Goal: Check status: Check status

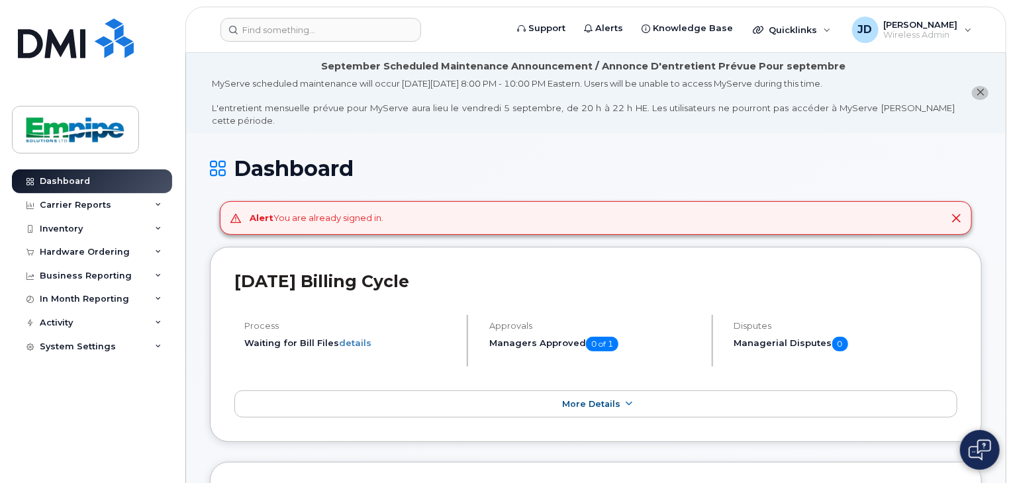
click at [584, 341] on div "Approvals Managers Approved 0 of 1" at bounding box center [596, 341] width 234 height 52
click at [600, 337] on span "0 of 1" at bounding box center [602, 344] width 32 height 15
click at [646, 391] on link "More Details" at bounding box center [595, 405] width 723 height 28
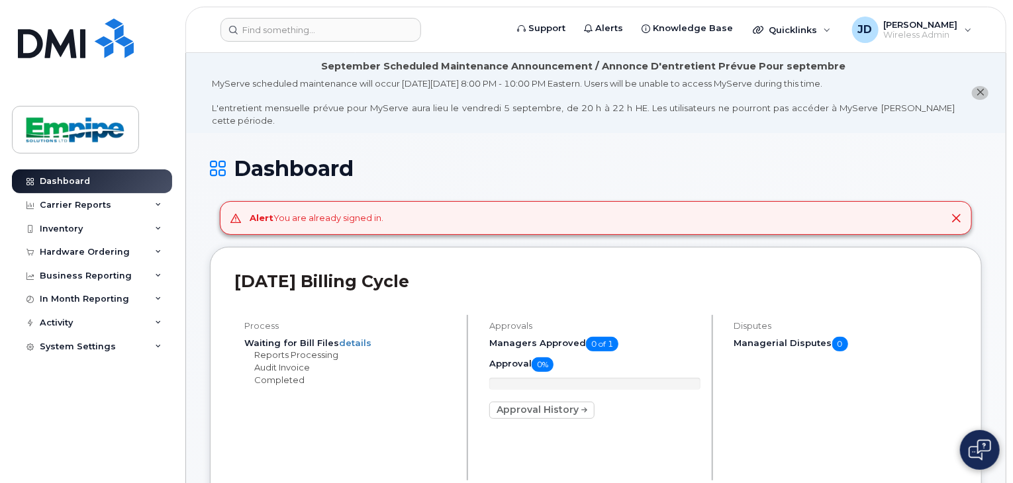
click at [547, 377] on div "Approval 0% Approval History" at bounding box center [594, 389] width 211 height 62
click at [546, 402] on link "Approval History" at bounding box center [541, 410] width 105 height 17
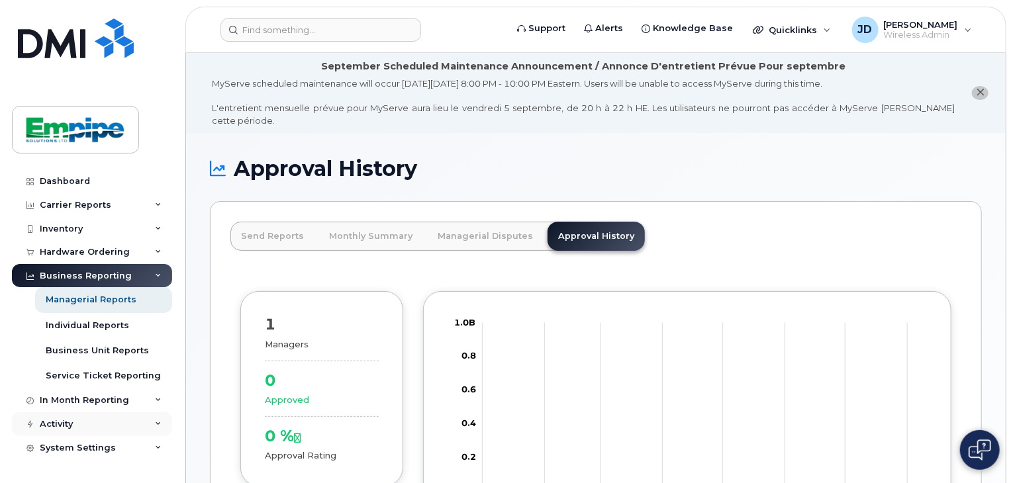
click at [111, 424] on div "Activity" at bounding box center [92, 424] width 160 height 24
click at [103, 457] on link "Travel Requests" at bounding box center [103, 448] width 137 height 25
click at [101, 446] on div "Travel Requests" at bounding box center [83, 449] width 75 height 12
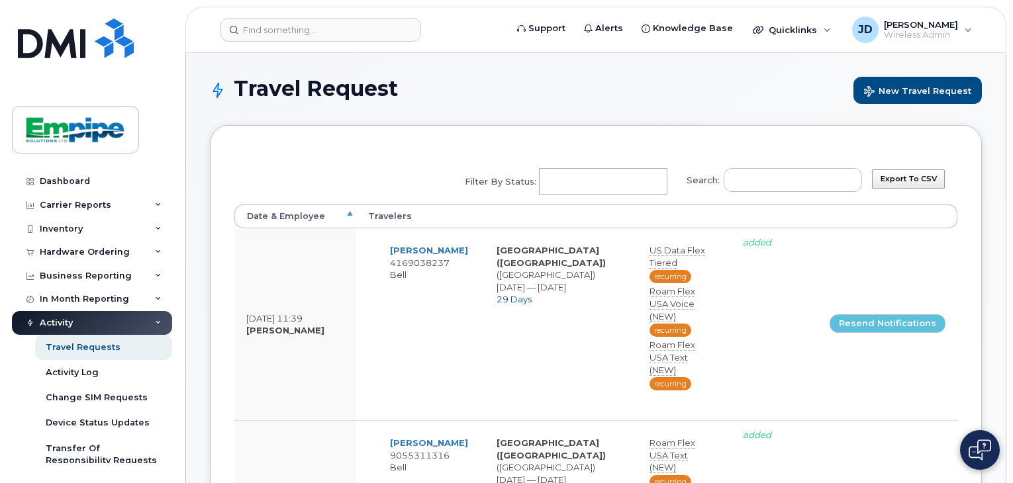
select select
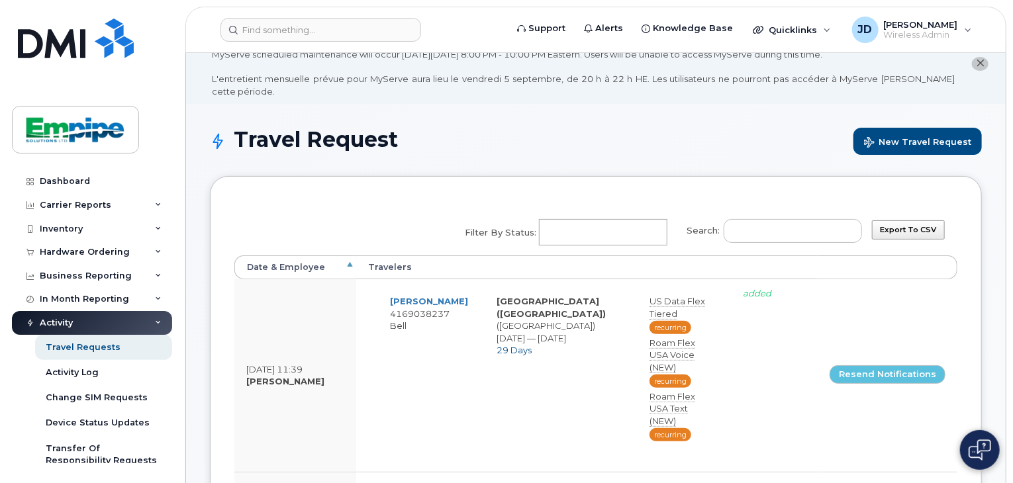
scroll to position [52, 0]
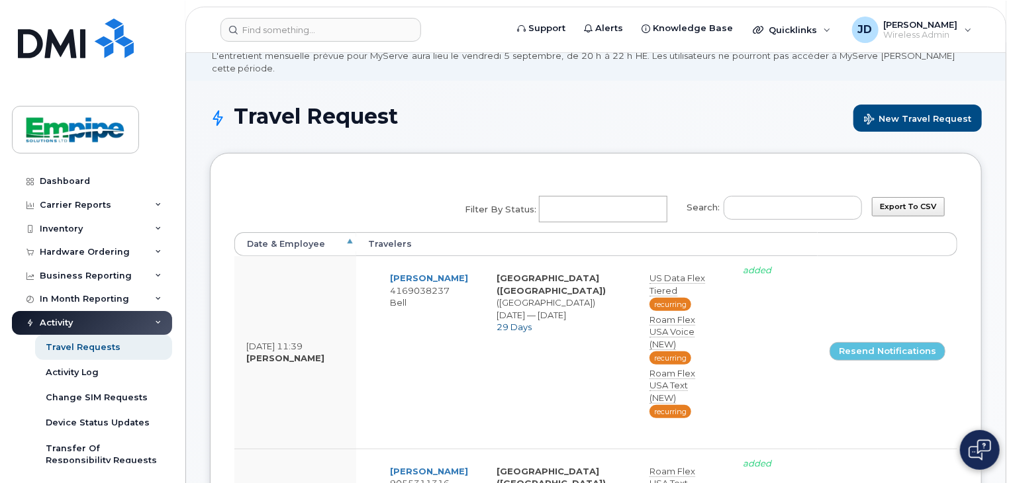
click at [285, 232] on th "Date & Employee" at bounding box center [295, 244] width 122 height 24
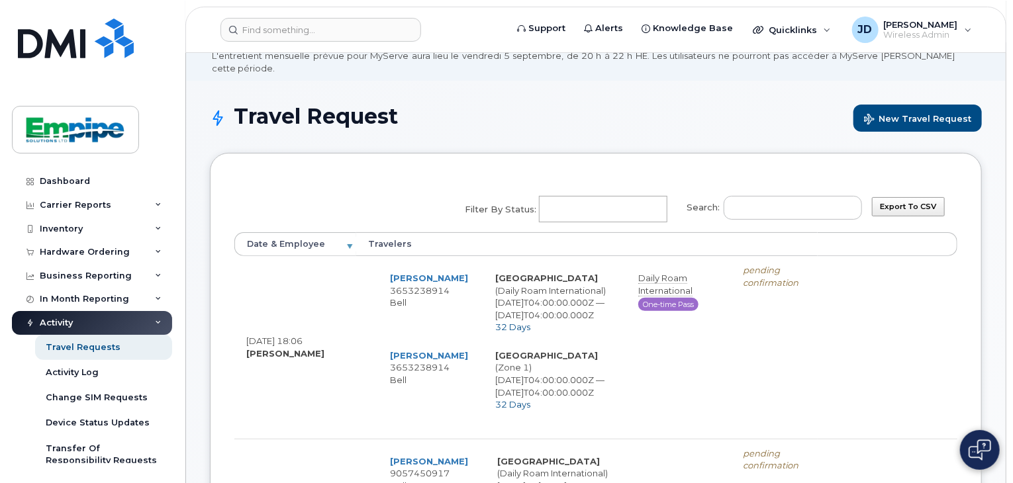
click at [285, 232] on th "Date & Employee" at bounding box center [295, 244] width 122 height 24
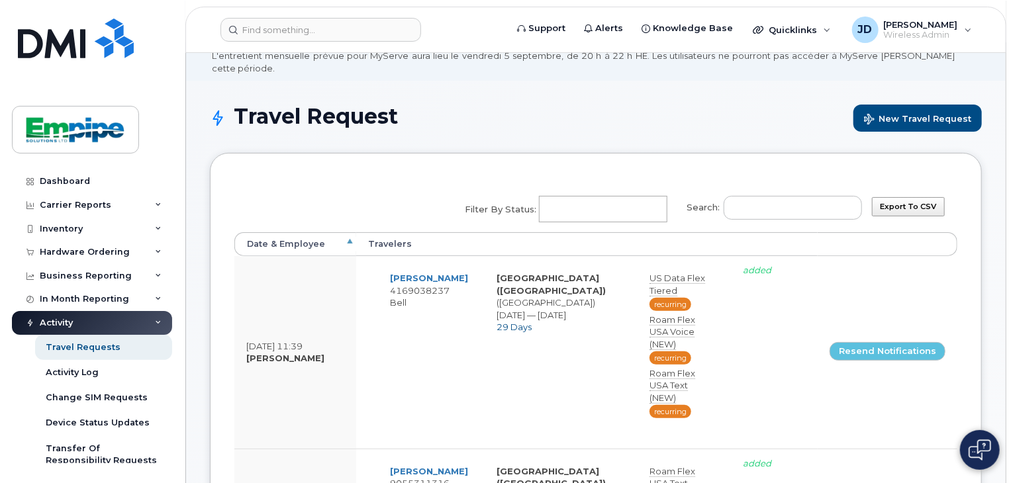
click at [285, 232] on th "Date & Employee" at bounding box center [295, 244] width 122 height 24
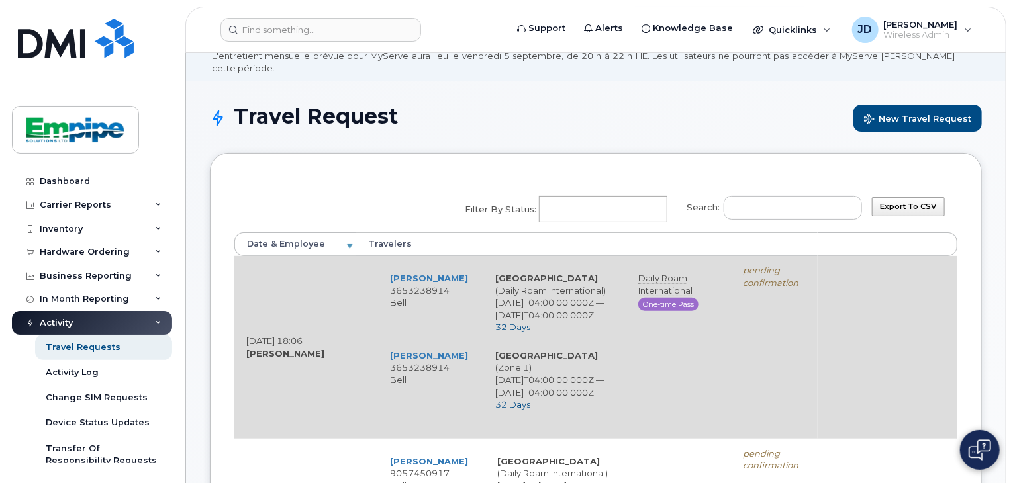
click at [687, 298] on span "One-time Pass" at bounding box center [668, 304] width 60 height 13
click at [767, 268] on icon "pending confirmation" at bounding box center [771, 276] width 56 height 23
click at [764, 264] on div "pending confirmation" at bounding box center [769, 276] width 73 height 24
click at [663, 298] on td "Daily Roam International One-time Pass" at bounding box center [674, 302] width 97 height 77
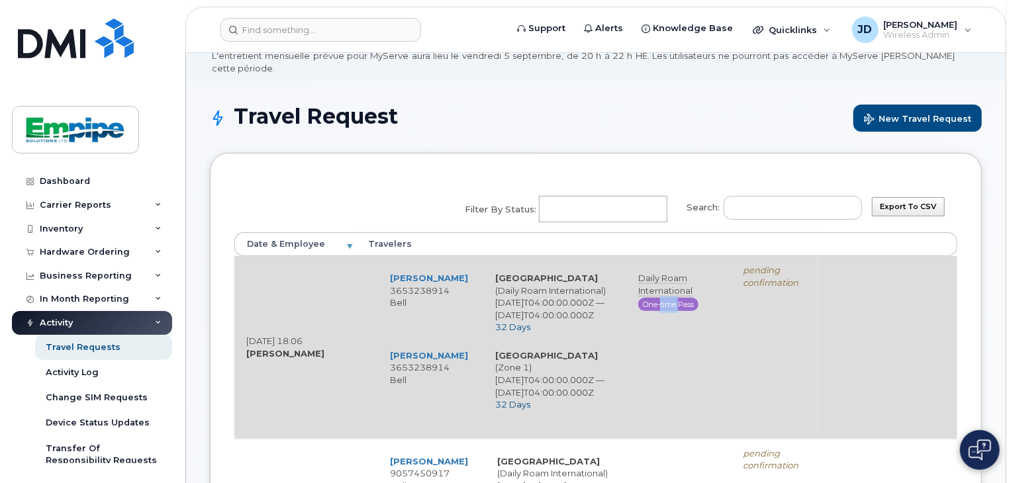
click at [663, 298] on td "Daily Roam International One-time Pass" at bounding box center [674, 302] width 97 height 77
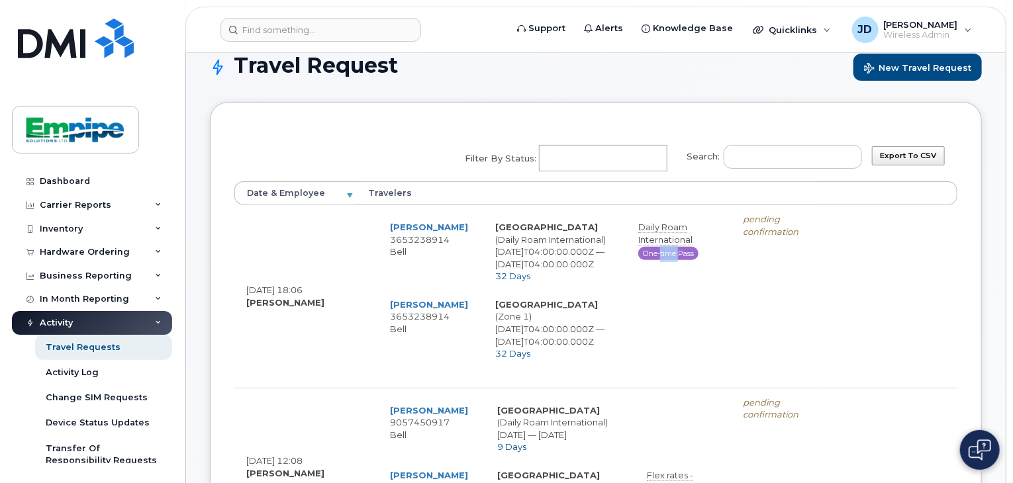
scroll to position [70, 0]
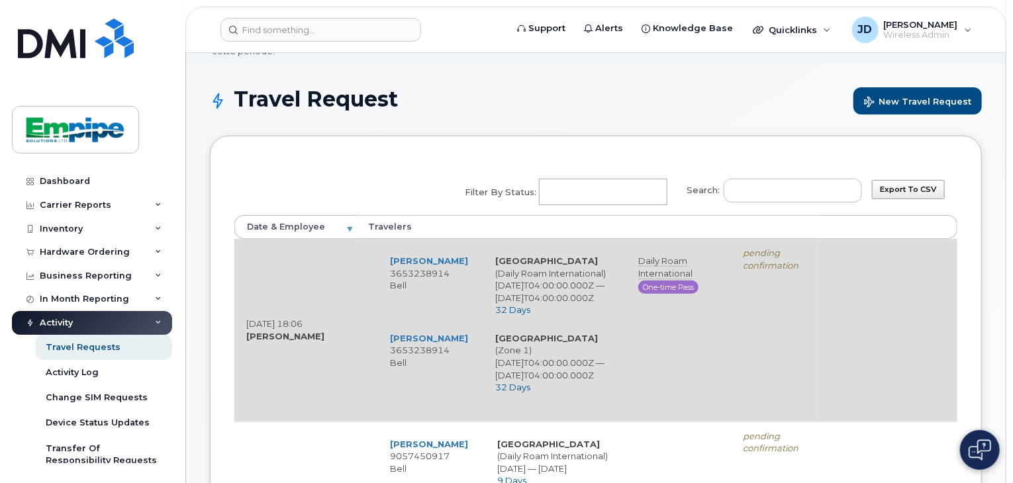
click at [646, 281] on span "One-time Pass" at bounding box center [668, 287] width 60 height 13
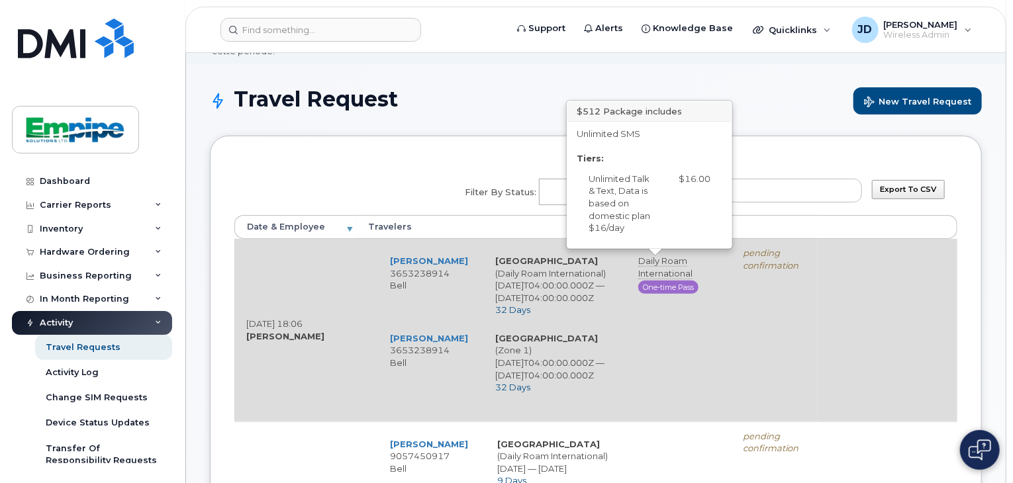
click at [643, 256] on span "Daily Roam International" at bounding box center [665, 268] width 54 height 24
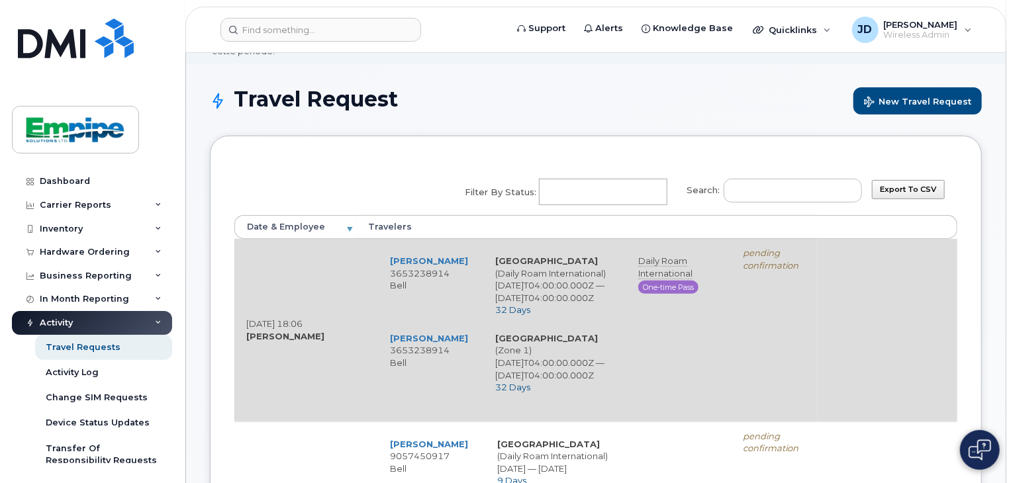
click at [506, 393] on span "32 Days" at bounding box center [512, 387] width 35 height 11
click at [397, 256] on link "Dan Brkic" at bounding box center [429, 261] width 78 height 11
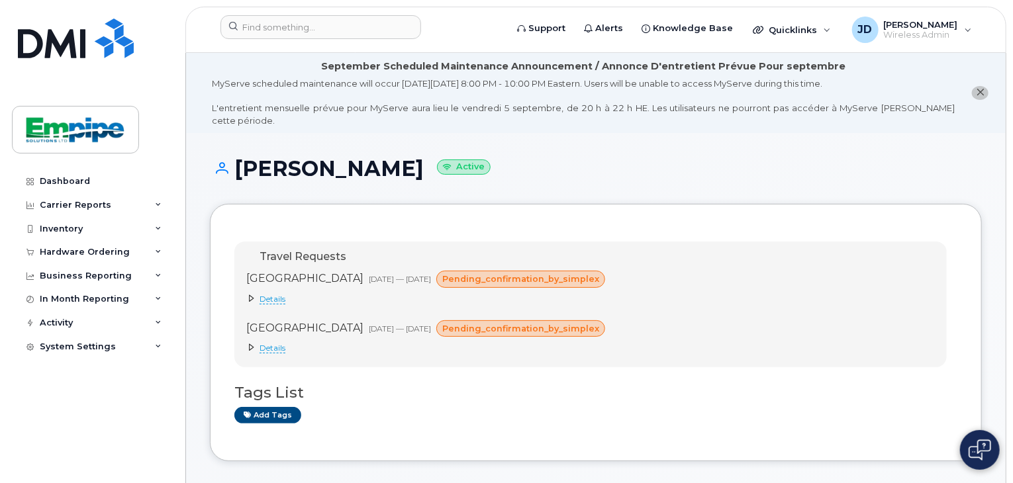
click at [273, 294] on span "Details" at bounding box center [273, 299] width 26 height 11
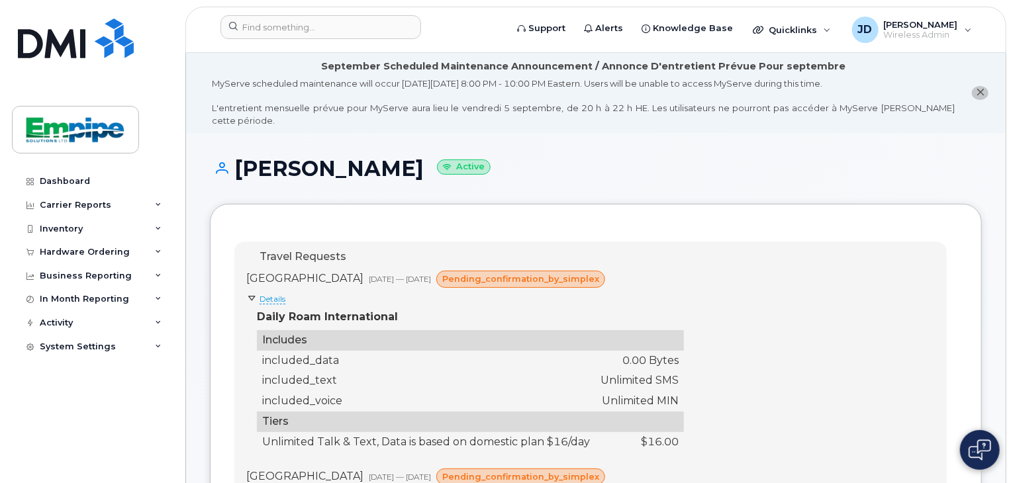
click at [526, 471] on span "pending_confirmation_by_simplex" at bounding box center [520, 477] width 157 height 13
drag, startPoint x: 1016, startPoint y: 73, endPoint x: 648, endPoint y: 215, distance: 394.8
click at [648, 215] on div "Travel Requests Croatia Aug 22, 2025 — Sep 22, 2025 pending_confirmation_by_sim…" at bounding box center [596, 407] width 772 height 406
click at [978, 92] on button "close notification" at bounding box center [980, 93] width 17 height 14
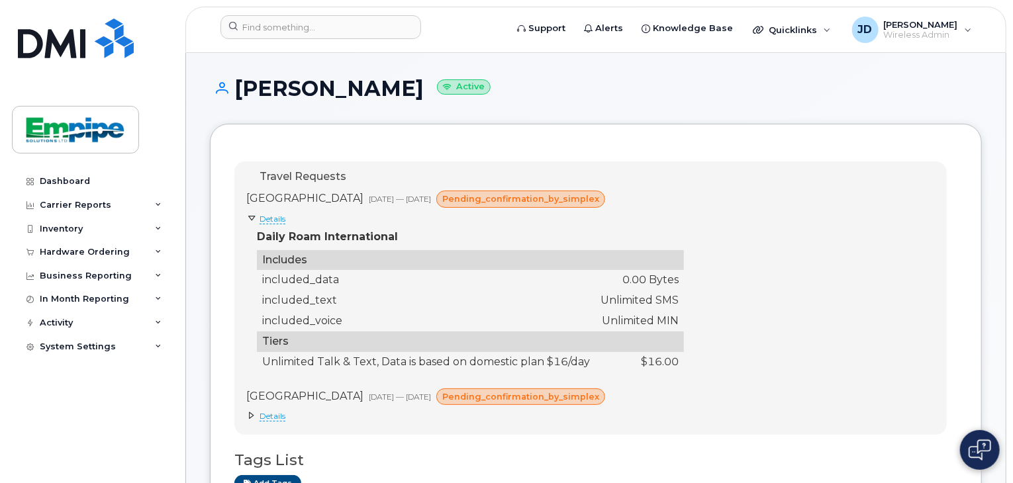
click at [482, 402] on span "pending_confirmation_by_simplex" at bounding box center [520, 397] width 157 height 13
click at [270, 420] on span "Details" at bounding box center [273, 416] width 26 height 11
click at [273, 419] on span "Details" at bounding box center [273, 416] width 26 height 11
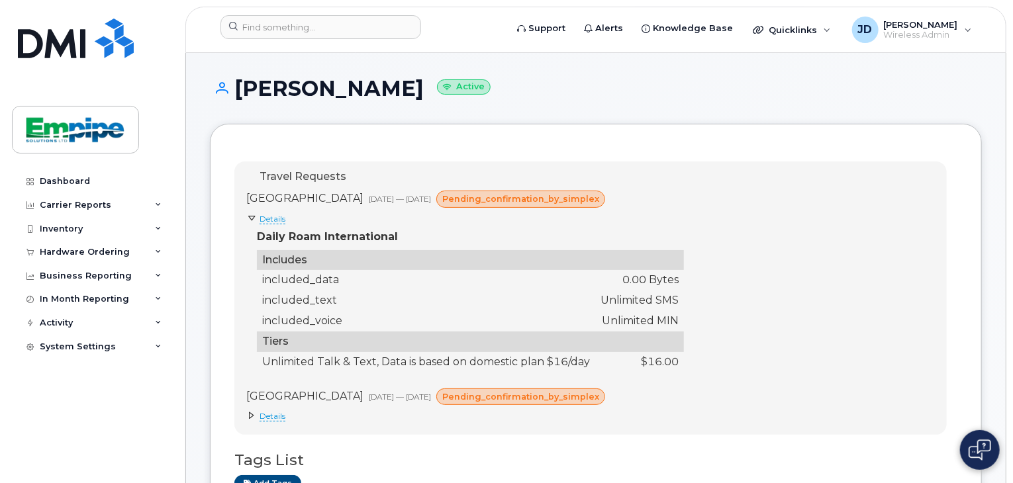
click at [273, 419] on span "Details" at bounding box center [273, 416] width 26 height 11
click at [810, 28] on span "Quicklinks" at bounding box center [793, 29] width 48 height 11
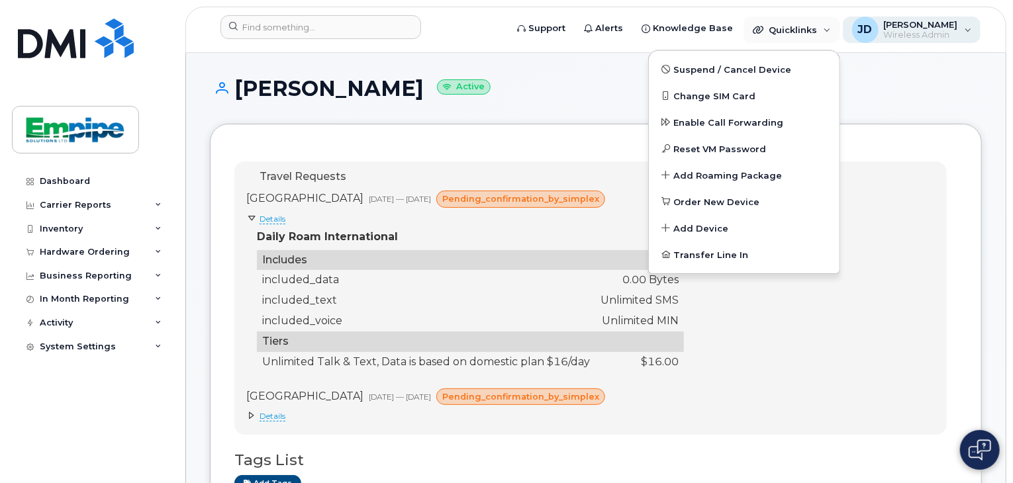
click at [879, 30] on div "JD" at bounding box center [865, 30] width 26 height 26
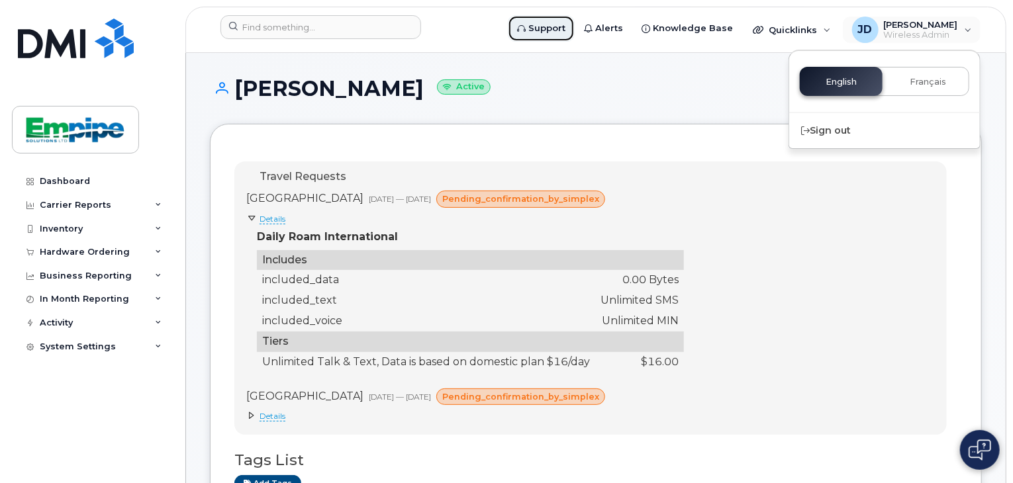
click at [561, 32] on span "Support" at bounding box center [546, 28] width 37 height 13
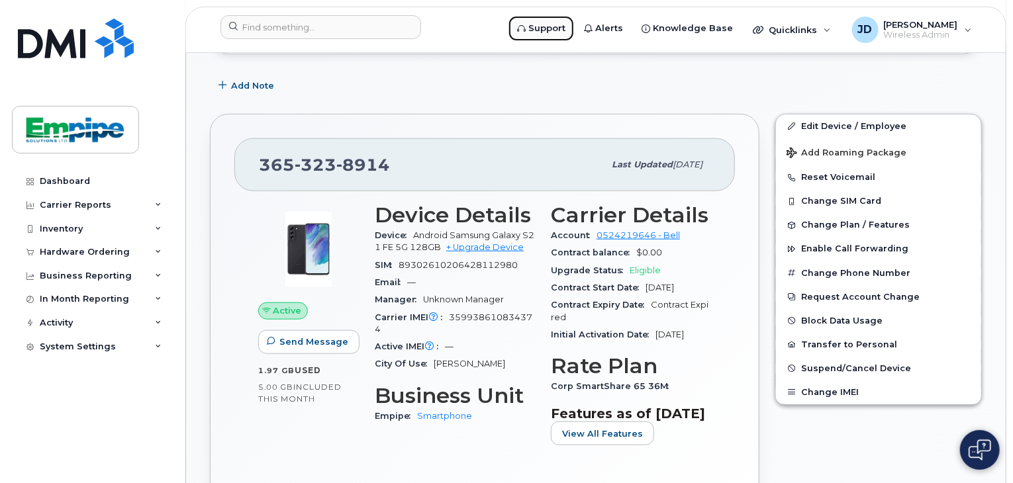
scroll to position [478, 0]
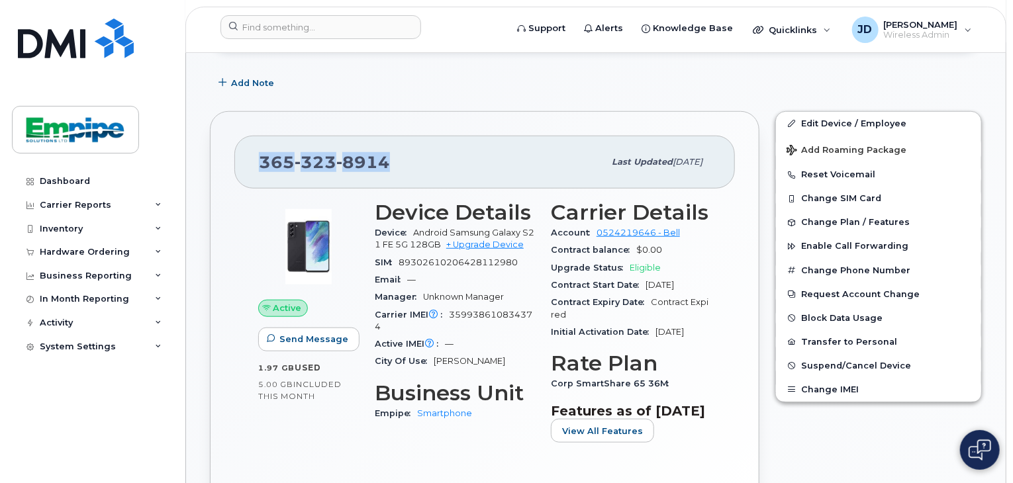
drag, startPoint x: 422, startPoint y: 165, endPoint x: 231, endPoint y: 172, distance: 191.5
click at [231, 172] on div "365 323 8914 Last updated Jul 10, 2025 Active Send Message 1.97 GB  used 5.00 G…" at bounding box center [485, 324] width 550 height 427
copy span "365 323 8914"
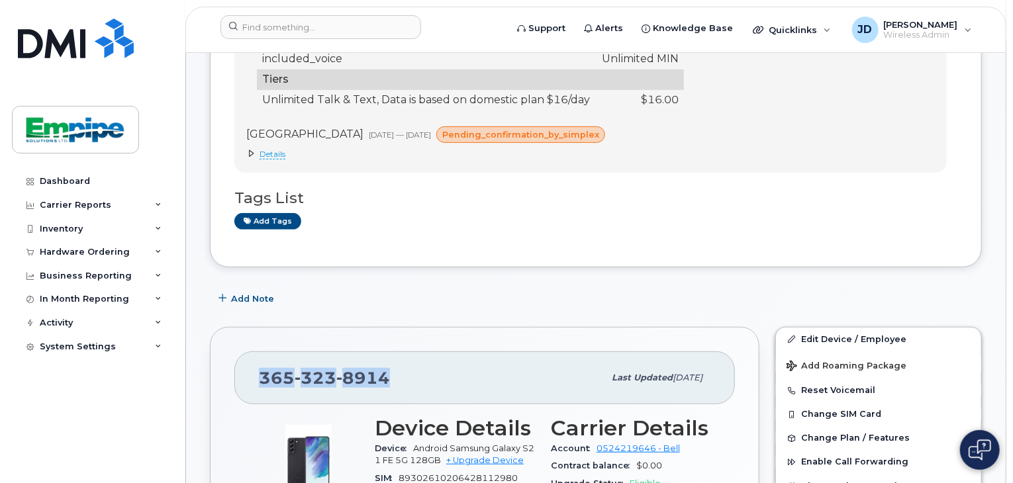
scroll to position [0, 0]
